Goal: Transaction & Acquisition: Purchase product/service

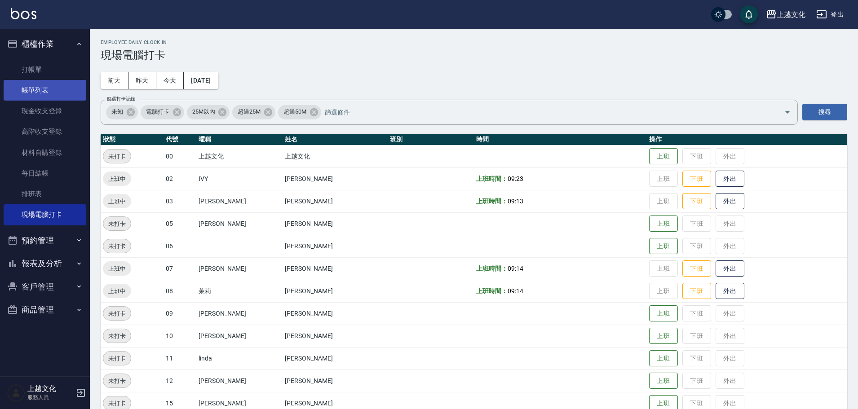
click at [55, 81] on link "帳單列表" at bounding box center [45, 90] width 83 height 21
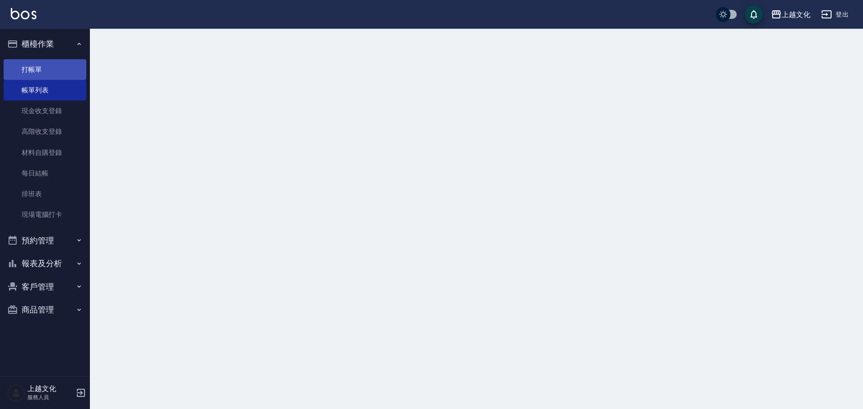
click at [54, 71] on link "打帳單" at bounding box center [45, 69] width 83 height 21
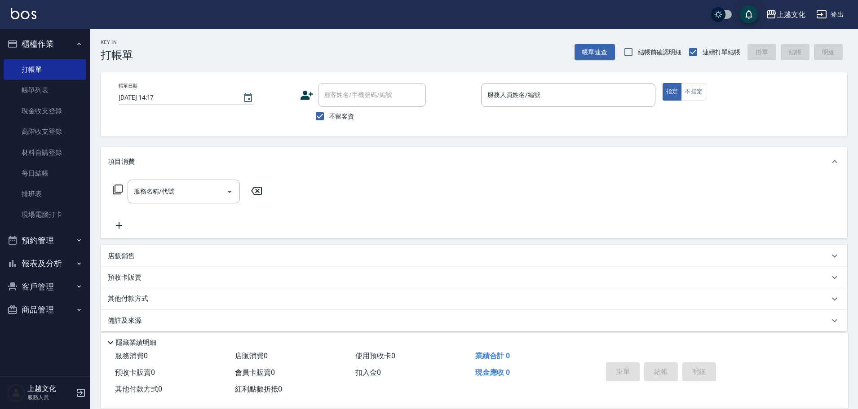
click at [343, 119] on span "不留客資" at bounding box center [341, 116] width 25 height 9
click at [329, 119] on input "不留客資" at bounding box center [320, 116] width 19 height 19
checkbox input "false"
click at [353, 84] on div "顧客姓名/手機號碼/編號" at bounding box center [372, 95] width 108 height 24
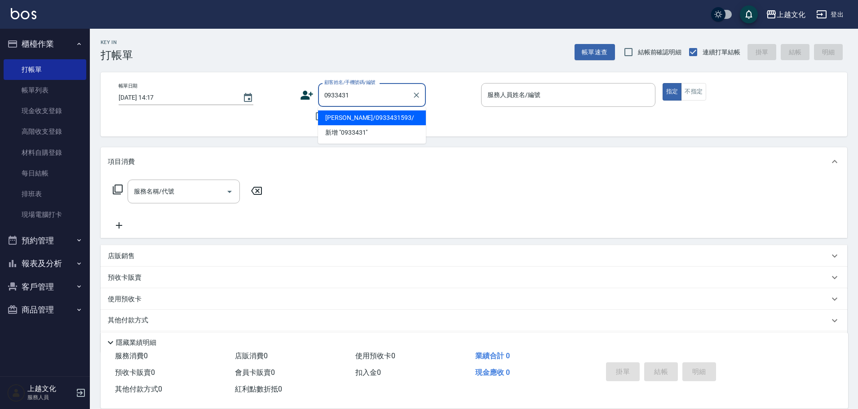
click at [366, 120] on li "[PERSON_NAME]/0933431593/" at bounding box center [372, 118] width 108 height 15
type input "[PERSON_NAME]/0933431593/"
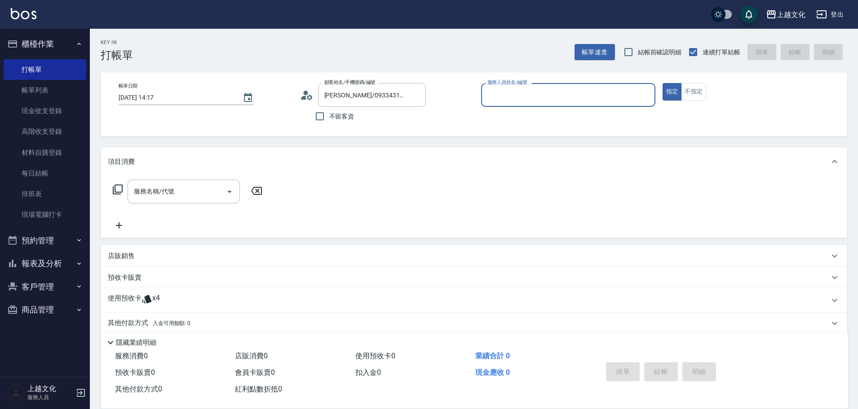
scroll to position [33, 0]
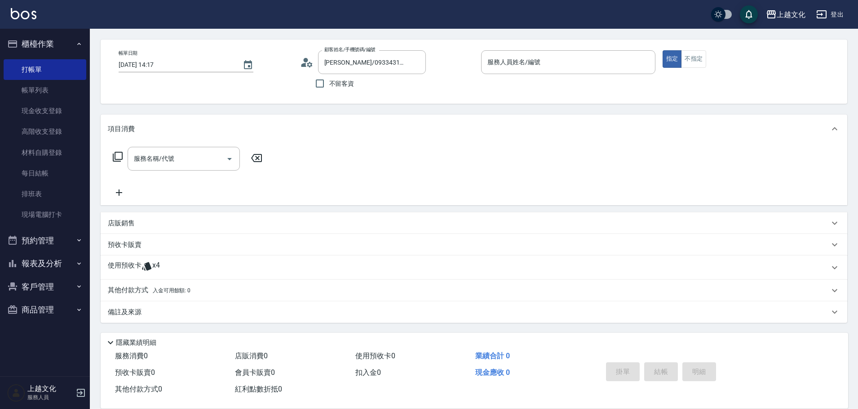
click at [146, 290] on p "其他付款方式 入金可用餘額: 0" at bounding box center [149, 291] width 83 height 10
click at [139, 291] on p "其他付款方式 入金可用餘額: 0" at bounding box center [149, 291] width 83 height 10
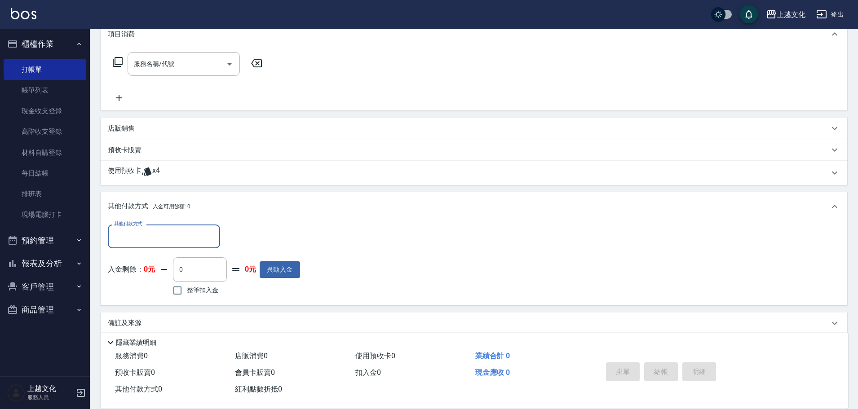
scroll to position [139, 0]
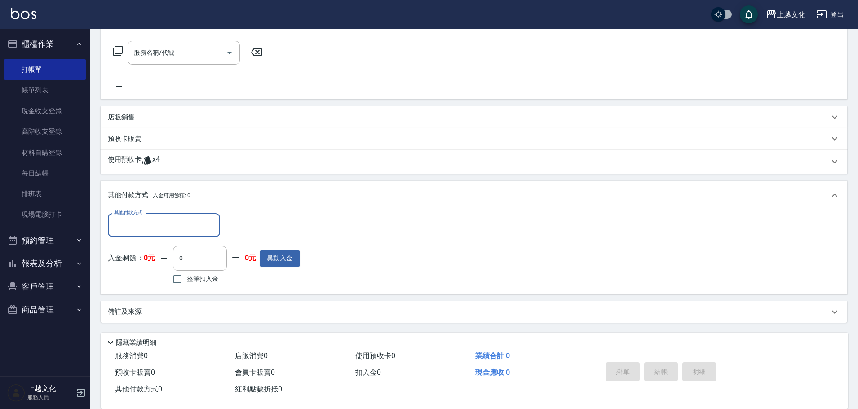
click at [187, 224] on input "其他付款方式" at bounding box center [164, 225] width 104 height 16
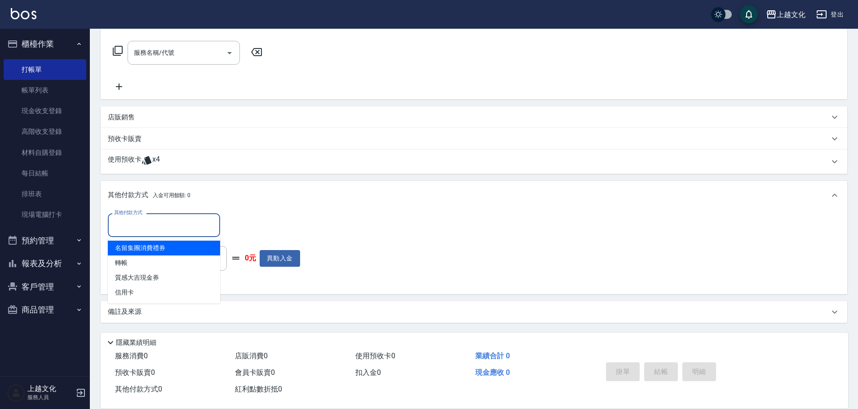
click at [233, 192] on div "其他付款方式 入金可用餘額: 0" at bounding box center [469, 196] width 722 height 10
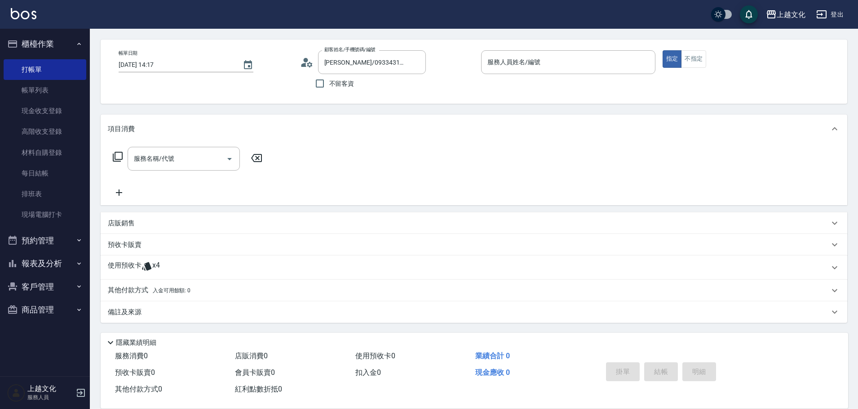
scroll to position [33, 0]
click at [142, 262] on icon at bounding box center [147, 266] width 11 height 11
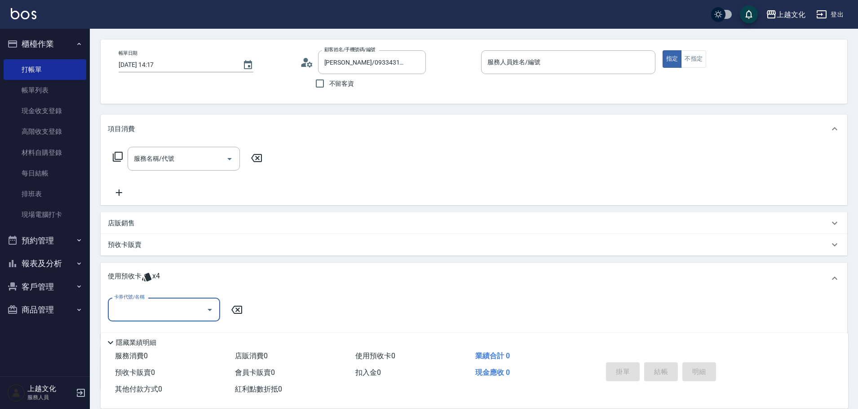
scroll to position [0, 0]
click at [186, 276] on div "使用預收卡 x4" at bounding box center [469, 278] width 722 height 13
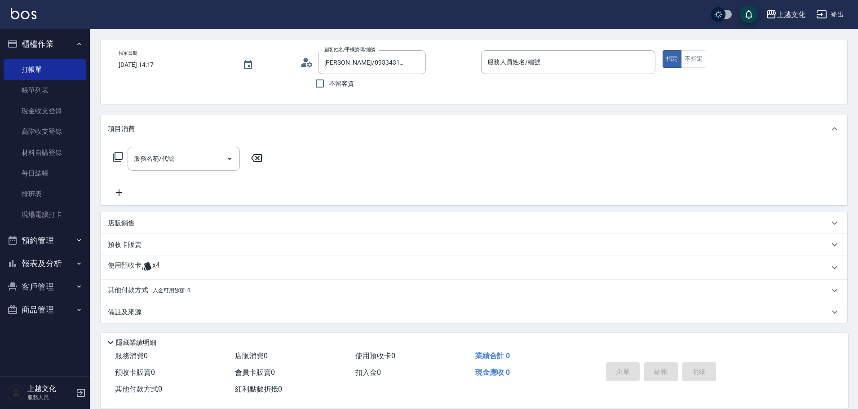
drag, startPoint x: 184, startPoint y: 255, endPoint x: 183, endPoint y: 262, distance: 7.7
click at [183, 262] on div "項目消費 服務名稱/代號 服務名稱/代號 店販銷售 服務人員姓名/編號 服務人員姓名/編號 商品代號/名稱 商品代號/名稱 預收卡販賣 卡券名稱/代號 卡券名…" at bounding box center [474, 219] width 747 height 209
click at [181, 262] on div "使用預收卡 x4" at bounding box center [469, 267] width 722 height 13
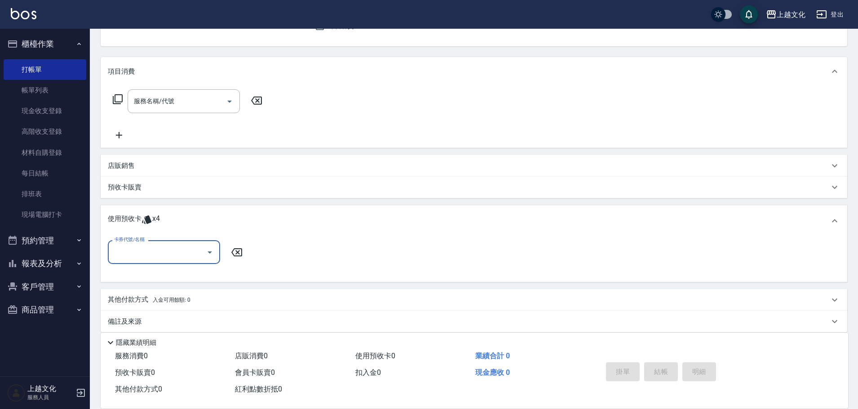
scroll to position [99, 0]
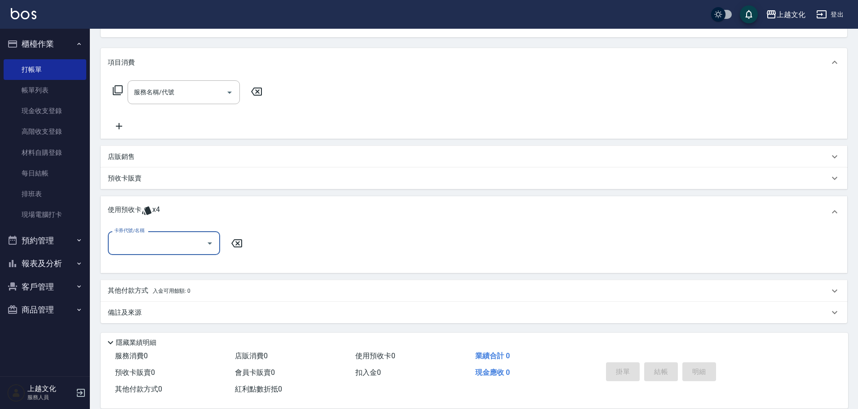
click at [175, 247] on input "卡券代號/名稱" at bounding box center [157, 243] width 91 height 16
click at [176, 266] on div "500禮金 剩餘4張" at bounding box center [164, 266] width 112 height 15
type input "500禮金"
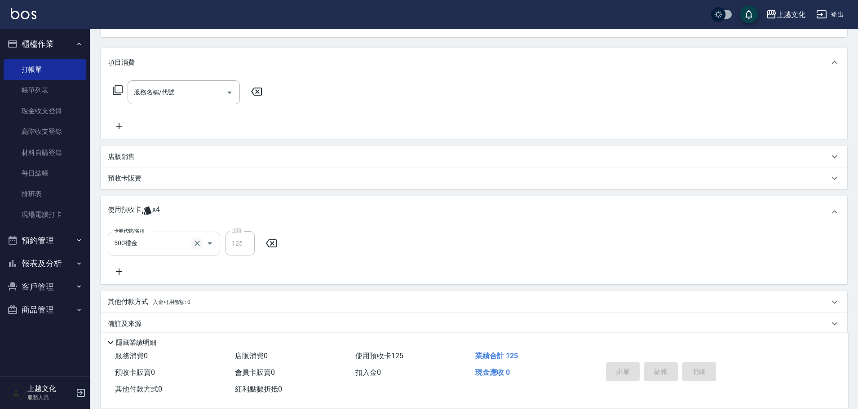
click at [197, 244] on icon "Clear" at bounding box center [197, 243] width 5 height 5
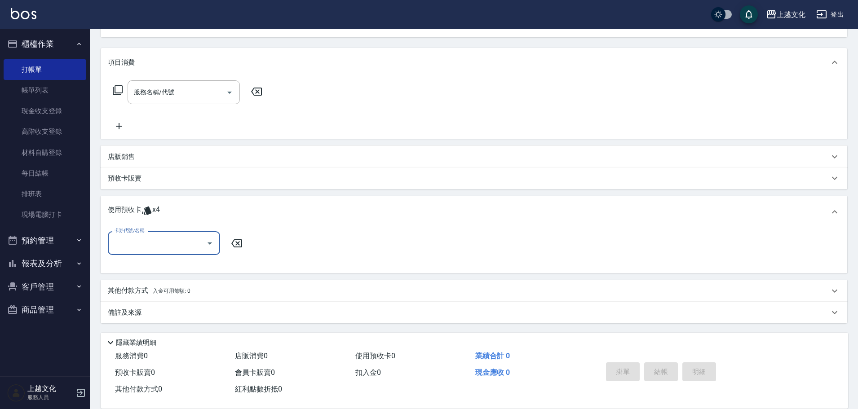
click at [199, 244] on input "卡券代號/名稱" at bounding box center [157, 243] width 91 height 16
click at [200, 266] on div "500禮金 剩餘4張" at bounding box center [164, 266] width 112 height 15
type input "500禮金"
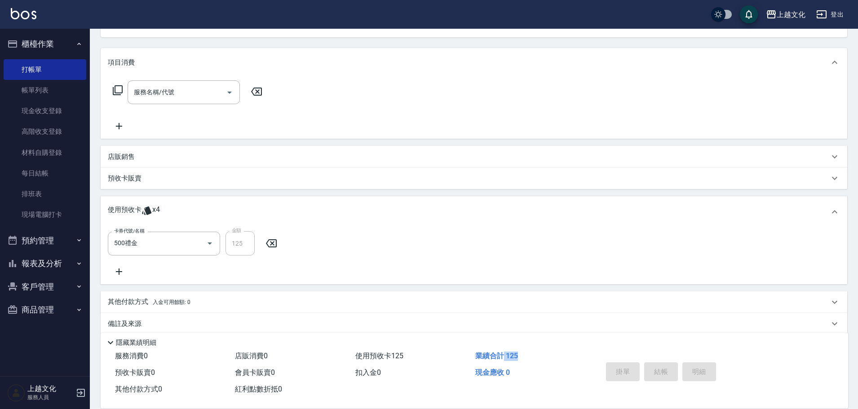
drag, startPoint x: 503, startPoint y: 356, endPoint x: 522, endPoint y: 353, distance: 18.8
click at [522, 353] on div "業績合計 125" at bounding box center [532, 356] width 120 height 17
click at [200, 240] on icon "Clear" at bounding box center [197, 243] width 9 height 9
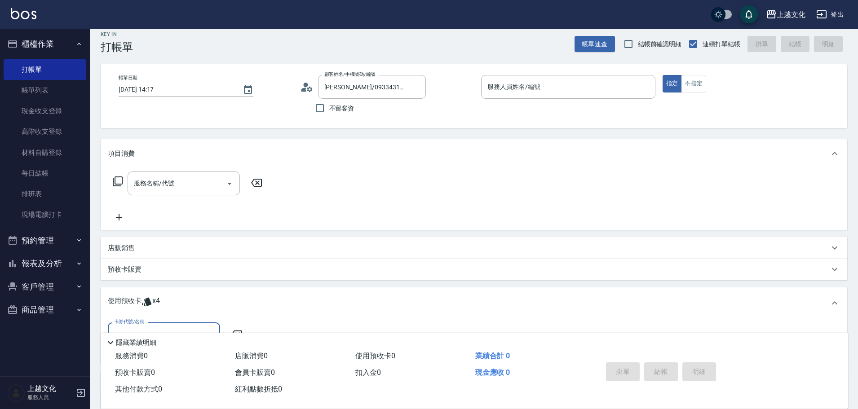
scroll to position [0, 0]
